Goal: Information Seeking & Learning: Learn about a topic

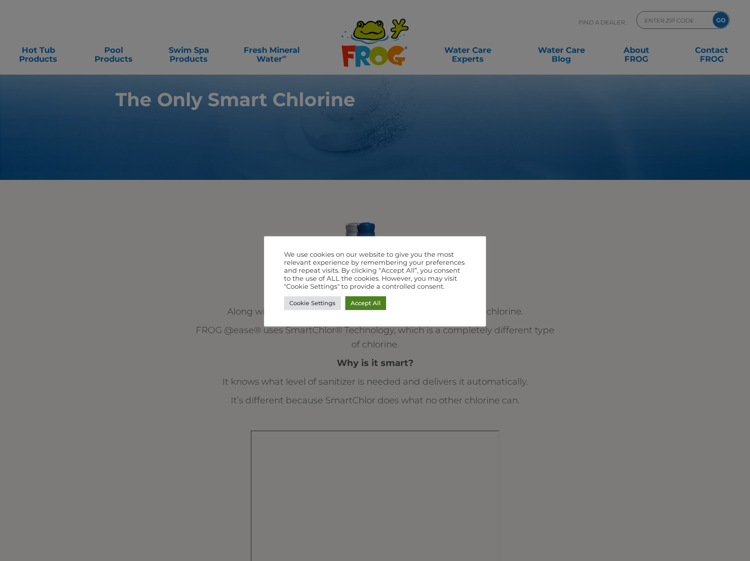
click at [376, 305] on link "Accept All" at bounding box center [365, 303] width 41 height 14
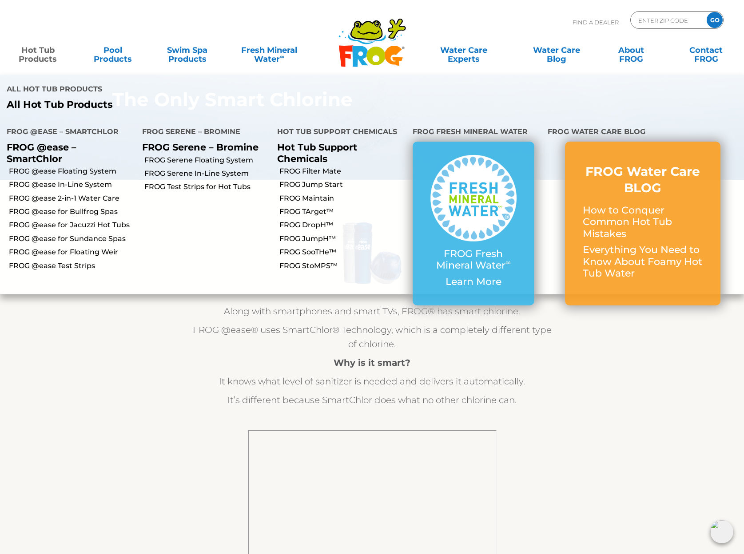
click at [24, 59] on link "Hot Tub Products" at bounding box center [38, 50] width 58 height 18
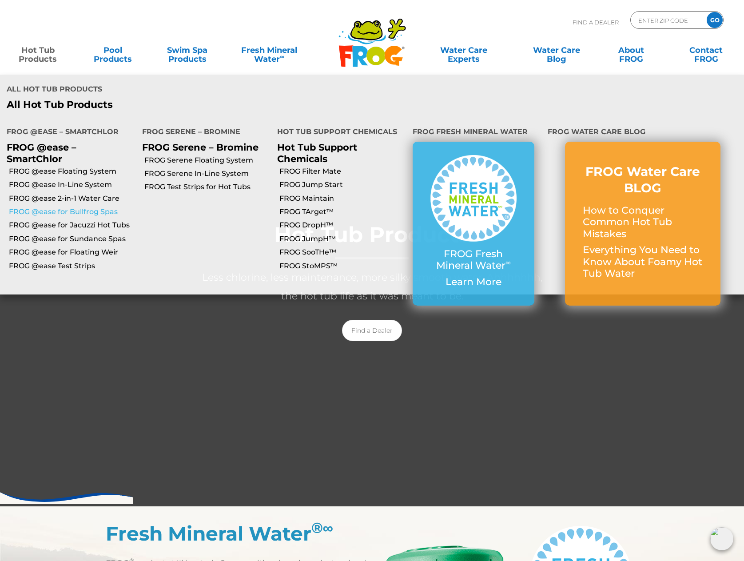
click at [66, 207] on link "FROG @ease for Bullfrog Spas" at bounding box center [72, 212] width 127 height 10
